Goal: Complete application form

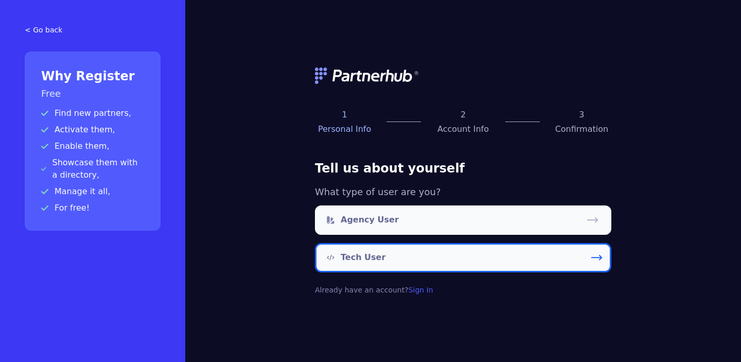
click at [403, 260] on link "Tech User" at bounding box center [463, 257] width 296 height 29
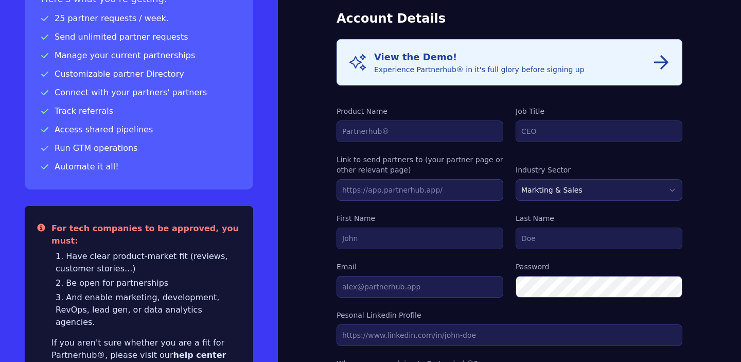
scroll to position [93, 0]
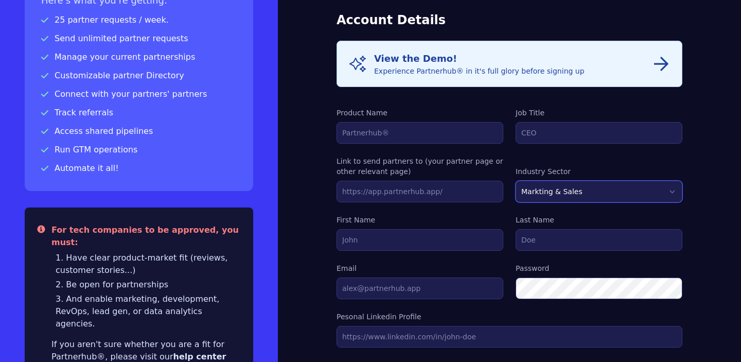
click at [663, 189] on select "Markting & Sales HR Finance Health Non-Profit Government Real Estate Blockchain…" at bounding box center [599, 192] width 167 height 22
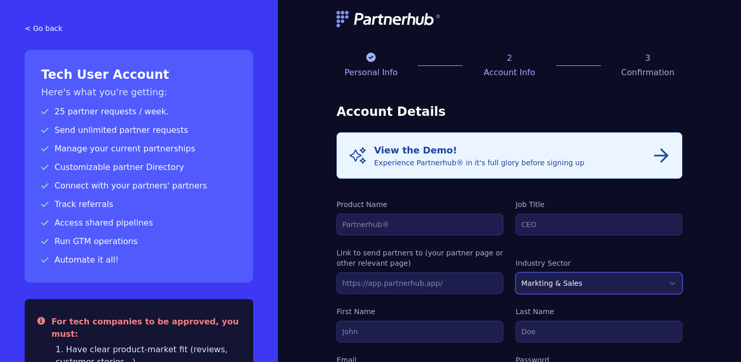
scroll to position [0, 0]
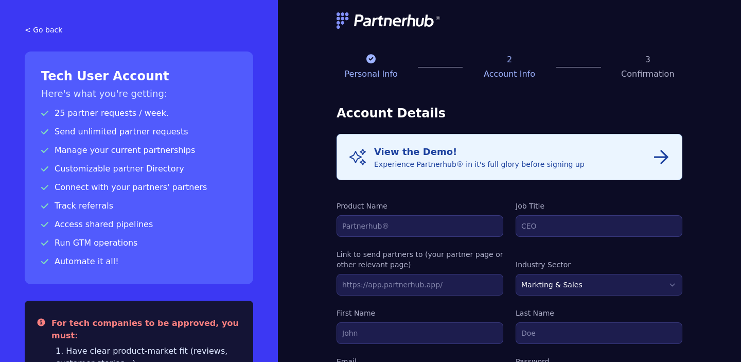
click at [469, 170] on button "Info View the Demo! Experience Partnerhub® in it's full glory before signing up" at bounding box center [510, 157] width 346 height 46
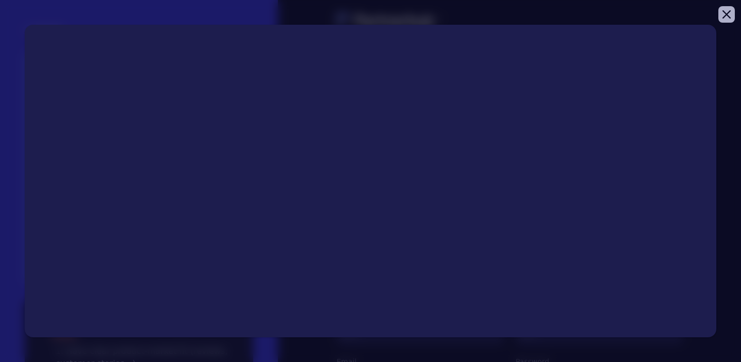
click at [733, 14] on button "Close modal" at bounding box center [727, 14] width 16 height 16
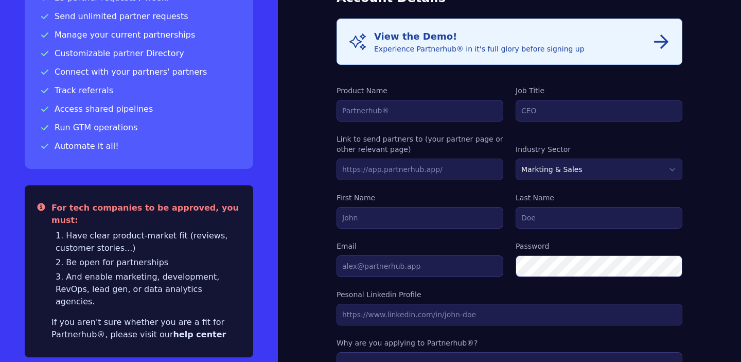
scroll to position [122, 0]
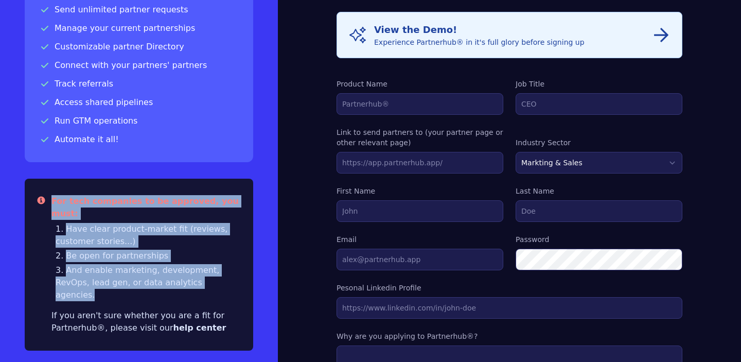
drag, startPoint x: 198, startPoint y: 268, endPoint x: 35, endPoint y: 200, distance: 176.3
click at [35, 200] on div "Warning For tech companies to be approved, you must: Have clear product-market …" at bounding box center [139, 265] width 229 height 172
copy div "Warning For tech companies to be approved, you must: Have clear product-market …"
